Goal: Ask a question

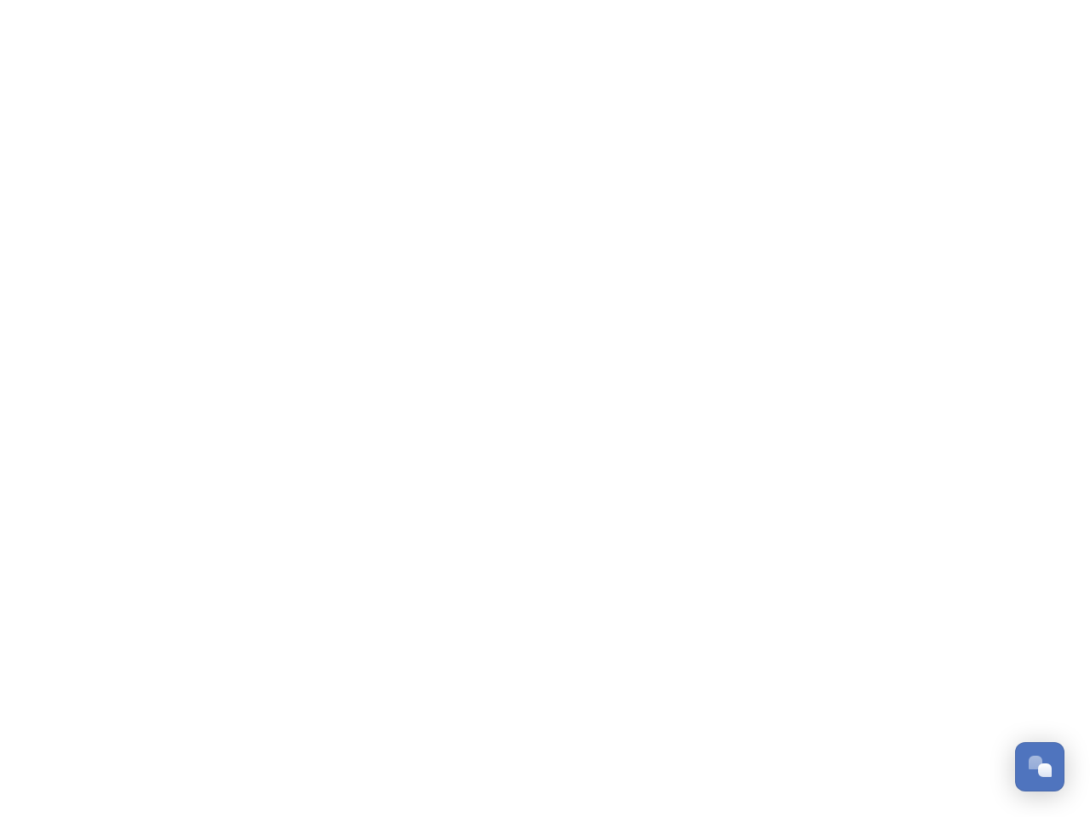
click at [1040, 767] on div "Open Chat" at bounding box center [1045, 771] width 14 height 14
click at [1046, 0] on html "/p/collection/tempest/tourism-academy-2025 Dismiss GoSquared Assistant Chat wit…" at bounding box center [545, 0] width 1090 height 0
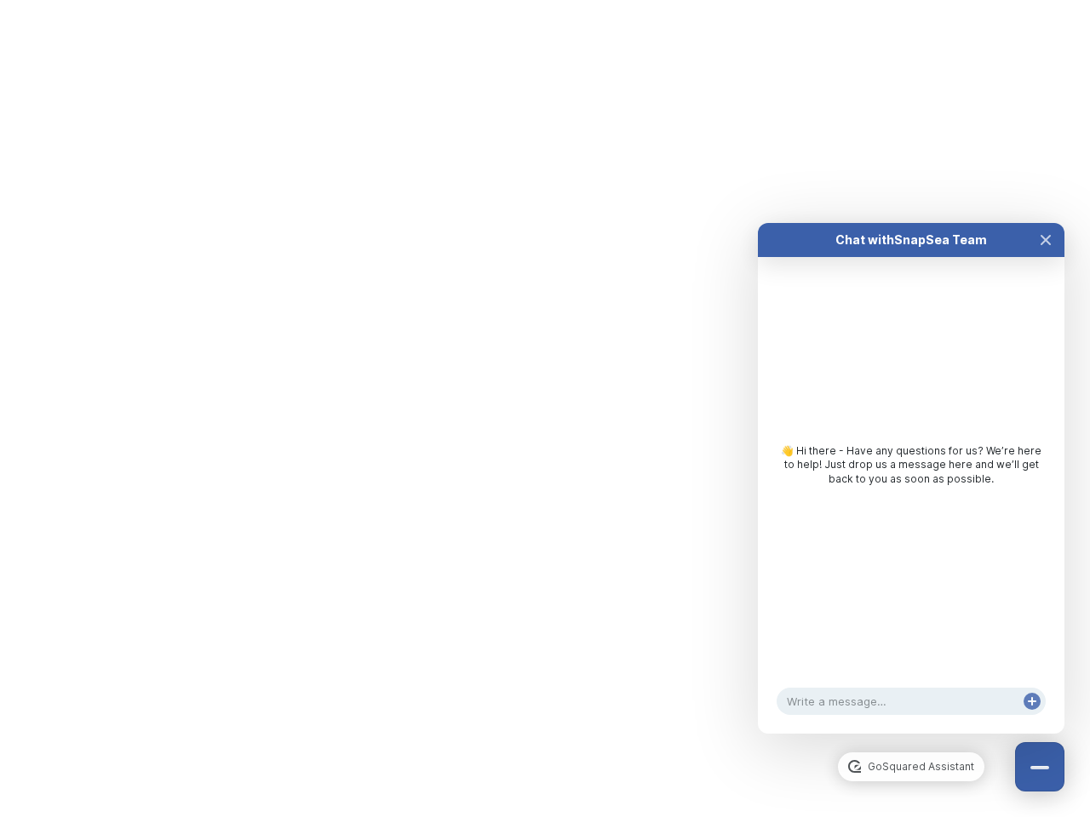
click at [911, 734] on div "Chat with SnapSea Team GoSquared Assistant 👋 Hi there - Have any questions for …" at bounding box center [911, 478] width 307 height 511
click at [911, 496] on div "👋 Hi there - Have any questions for us? We’re here to help! Just drop us a mess…" at bounding box center [911, 469] width 307 height 425
click at [1046, 257] on div "👋 Hi there - Have any questions for us? We’re here to help! Just drop us a mess…" at bounding box center [911, 469] width 307 height 425
click at [1032, 719] on div "Chat with SnapSea Team GoSquared Assistant 👋 Hi there - Have any questions for …" at bounding box center [911, 478] width 307 height 511
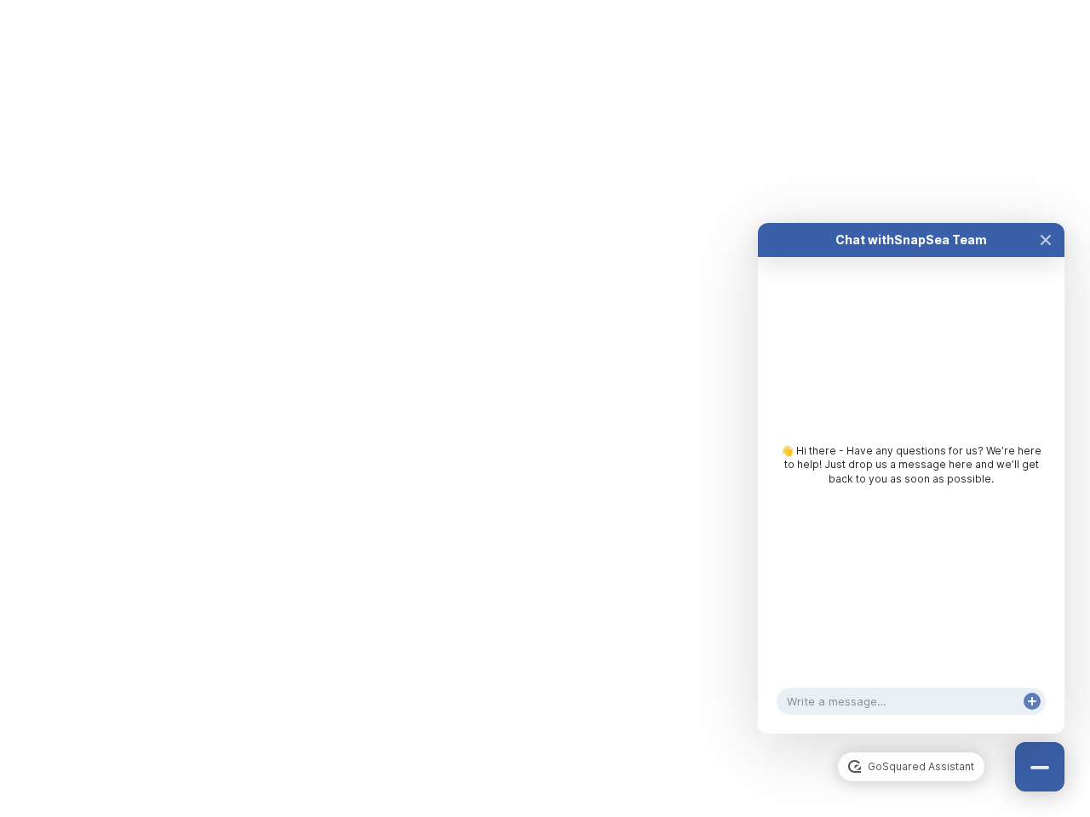
click at [545, 0] on html "/p/collection/tempest/tourism-academy-2025 Dismiss GoSquared Assistant Chat wit…" at bounding box center [545, 0] width 1090 height 0
click at [532, 0] on html "/p/collection/tempest/tourism-academy-2025 Dismiss GoSquared Assistant Chat wit…" at bounding box center [545, 0] width 1090 height 0
